Goal: Communication & Community: Answer question/provide support

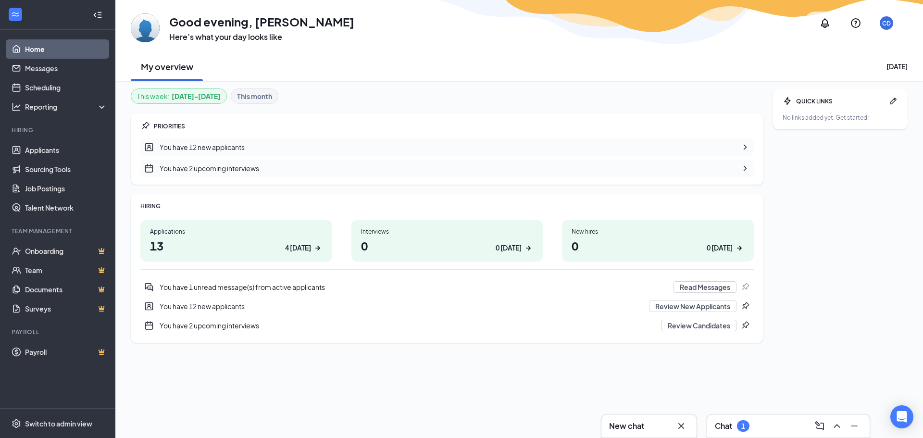
click at [250, 290] on div "You have 1 unread message(s) from active applicants" at bounding box center [414, 287] width 508 height 10
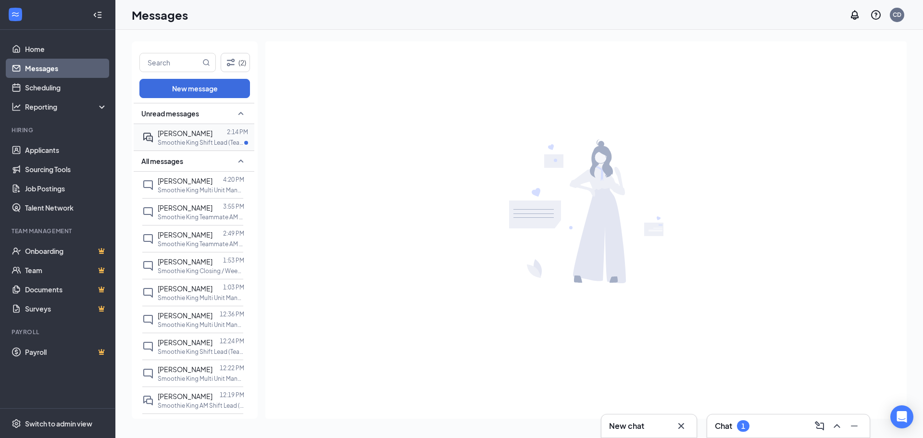
click at [201, 135] on span "[PERSON_NAME]" at bounding box center [185, 133] width 55 height 9
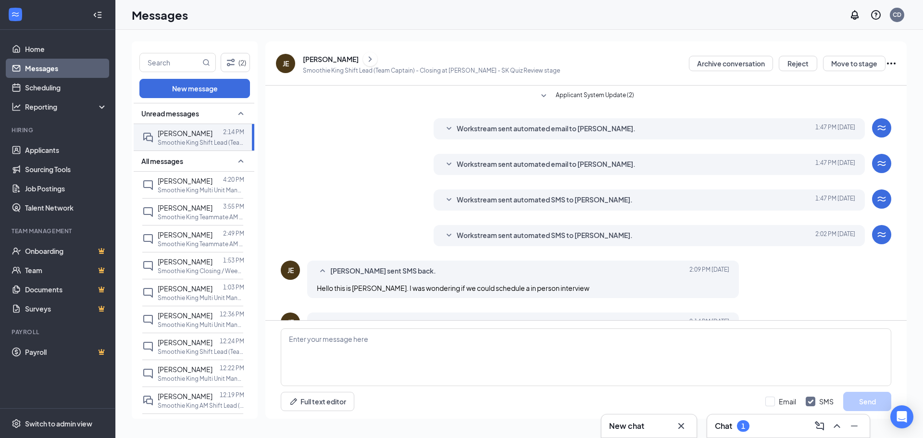
scroll to position [67, 0]
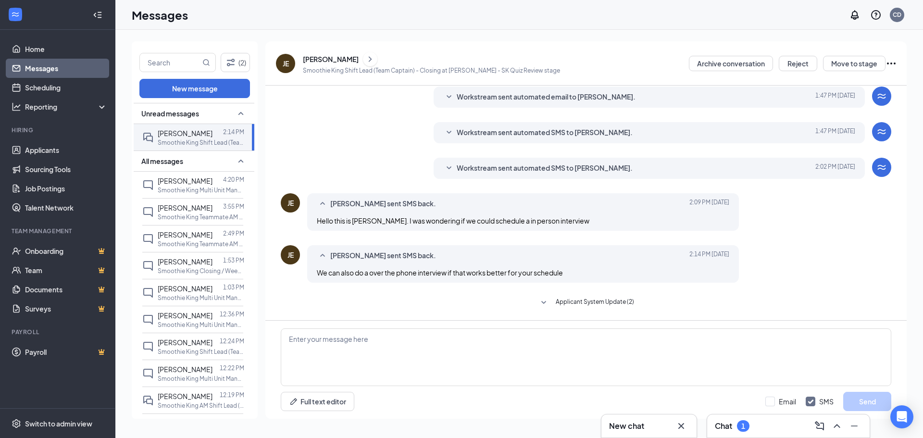
click at [41, 71] on link "Messages" at bounding box center [66, 68] width 82 height 19
click at [47, 64] on link "Messages" at bounding box center [66, 68] width 82 height 19
click at [197, 185] on span "[PERSON_NAME]" at bounding box center [185, 181] width 55 height 9
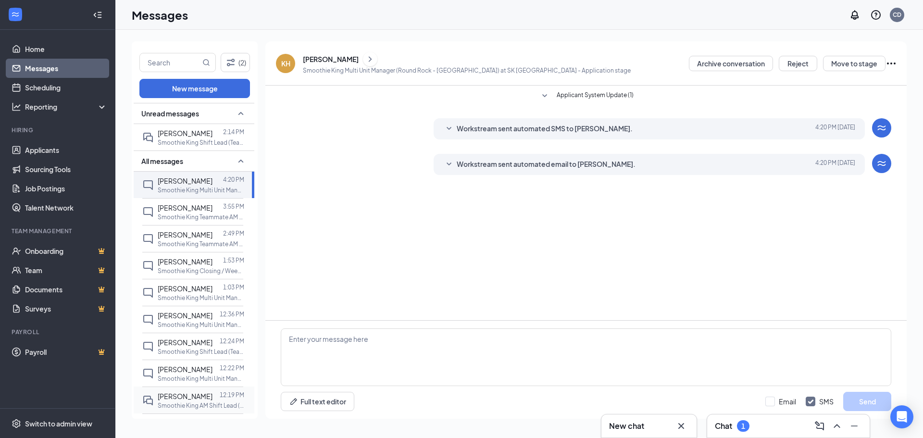
click at [213, 402] on div at bounding box center [216, 396] width 7 height 11
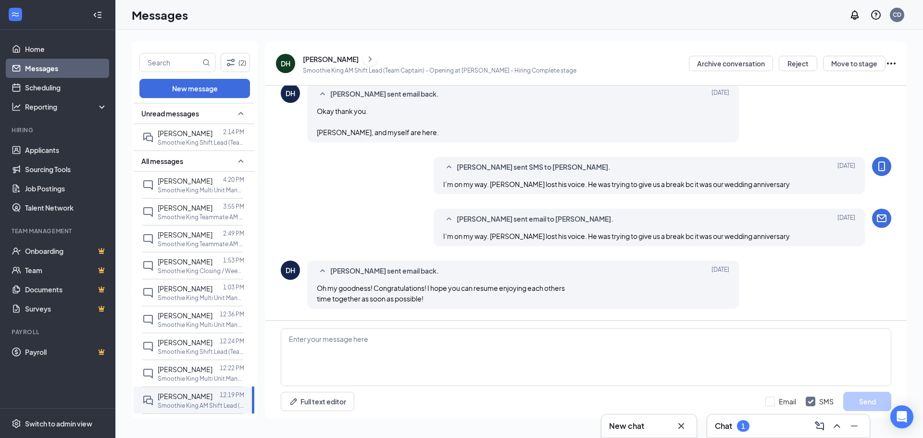
scroll to position [337, 0]
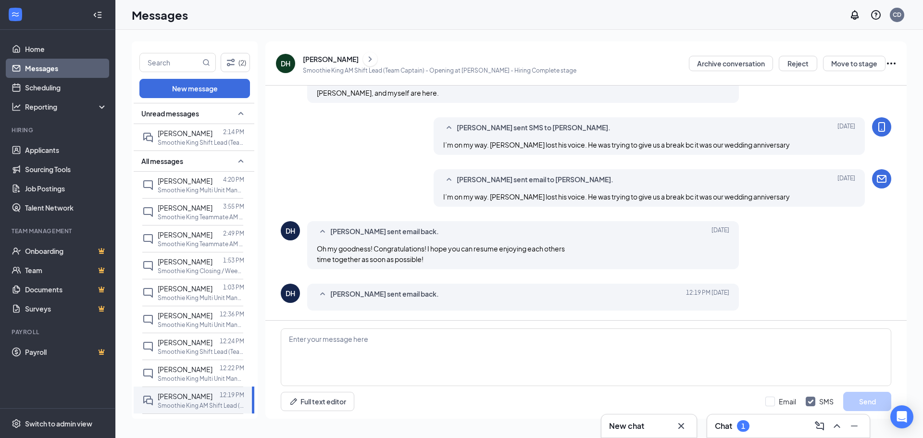
click at [333, 296] on span "[PERSON_NAME] sent email back." at bounding box center [384, 295] width 109 height 12
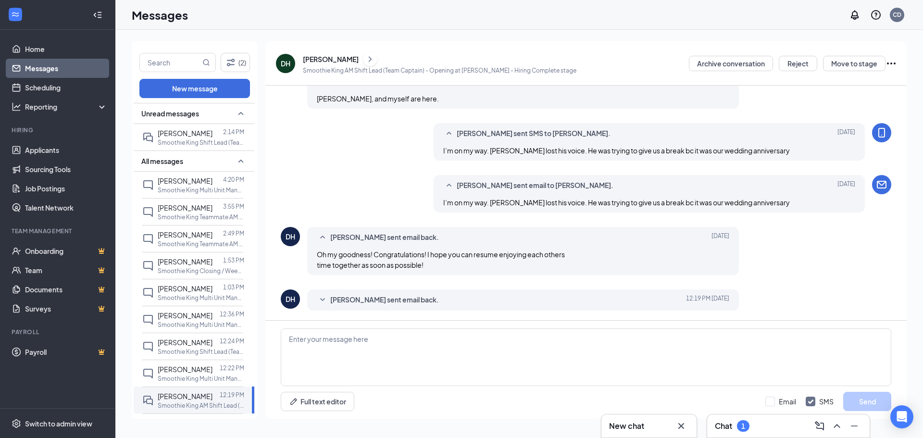
scroll to position [331, 0]
click at [326, 64] on div "[PERSON_NAME]" at bounding box center [440, 59] width 274 height 14
click at [327, 62] on div "[PERSON_NAME]" at bounding box center [331, 59] width 56 height 10
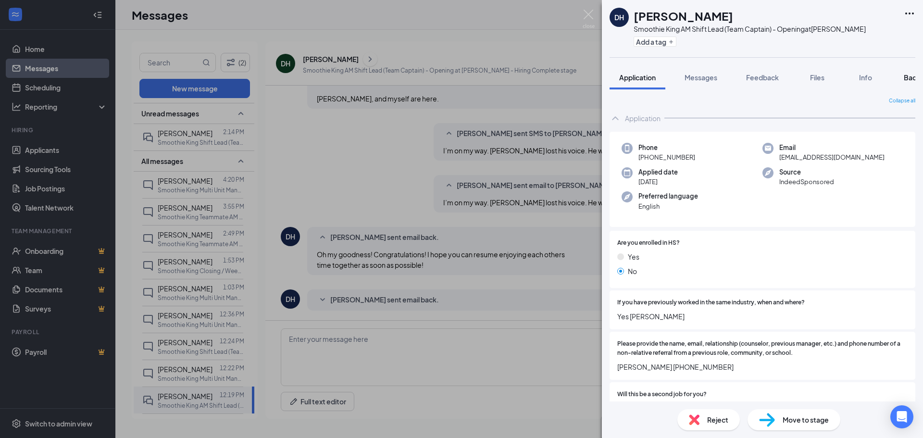
click at [910, 75] on span "Background" at bounding box center [923, 77] width 39 height 9
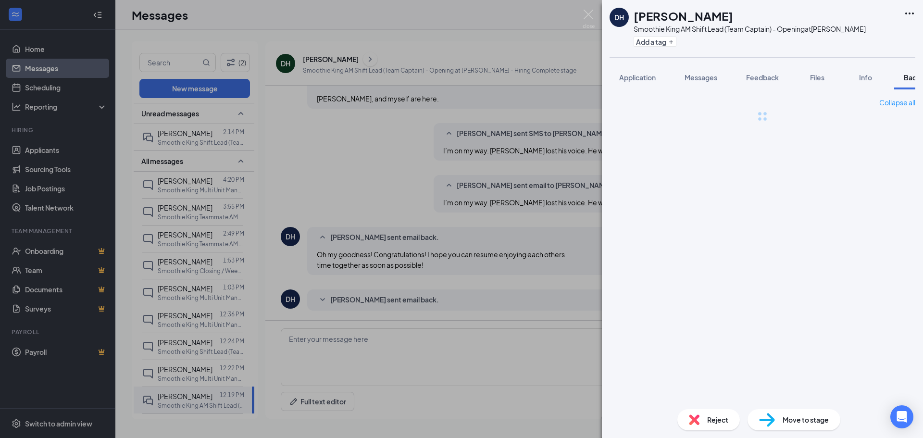
scroll to position [0, 39]
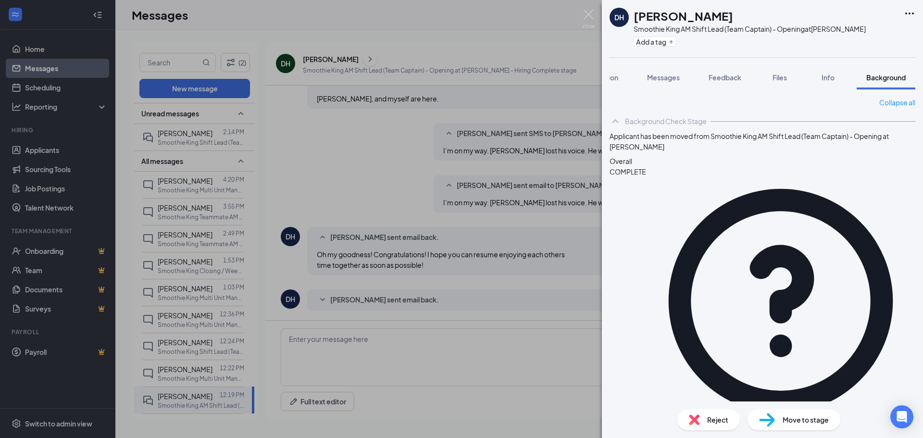
click at [588, 17] on img at bounding box center [589, 19] width 12 height 19
